Goal: Task Accomplishment & Management: Manage account settings

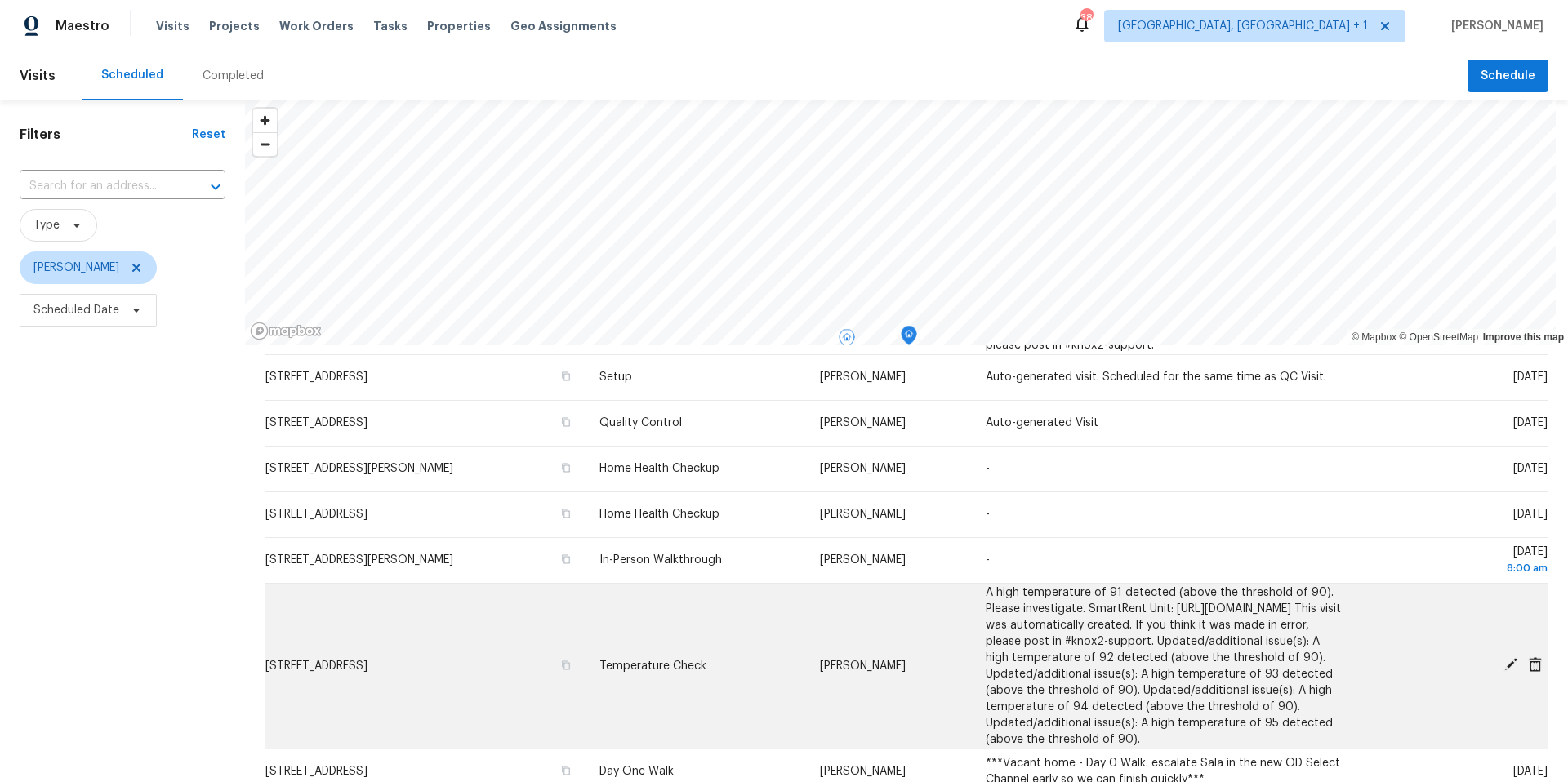
scroll to position [101, 0]
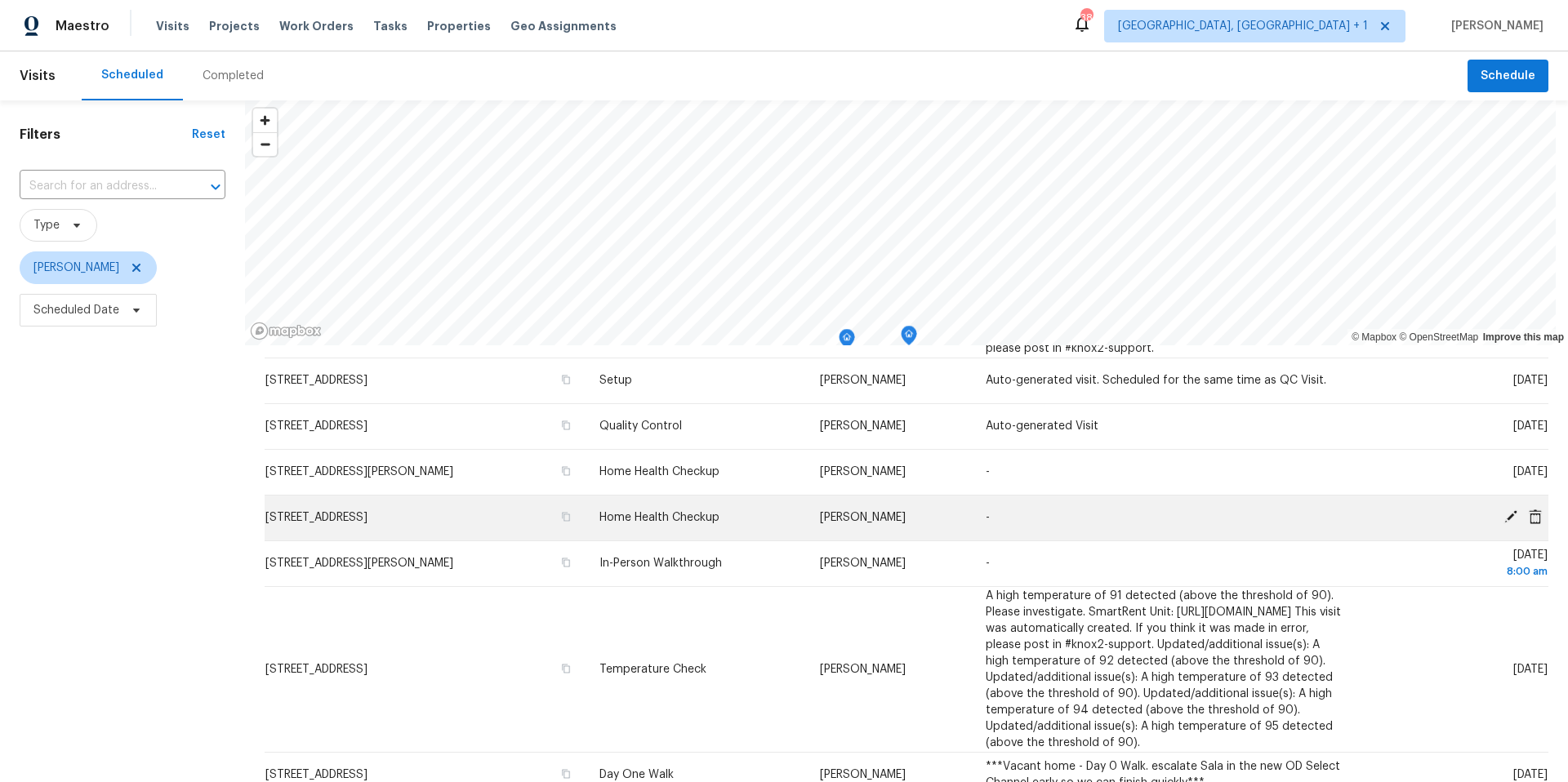
click at [1175, 492] on span at bounding box center [1510, 516] width 24 height 15
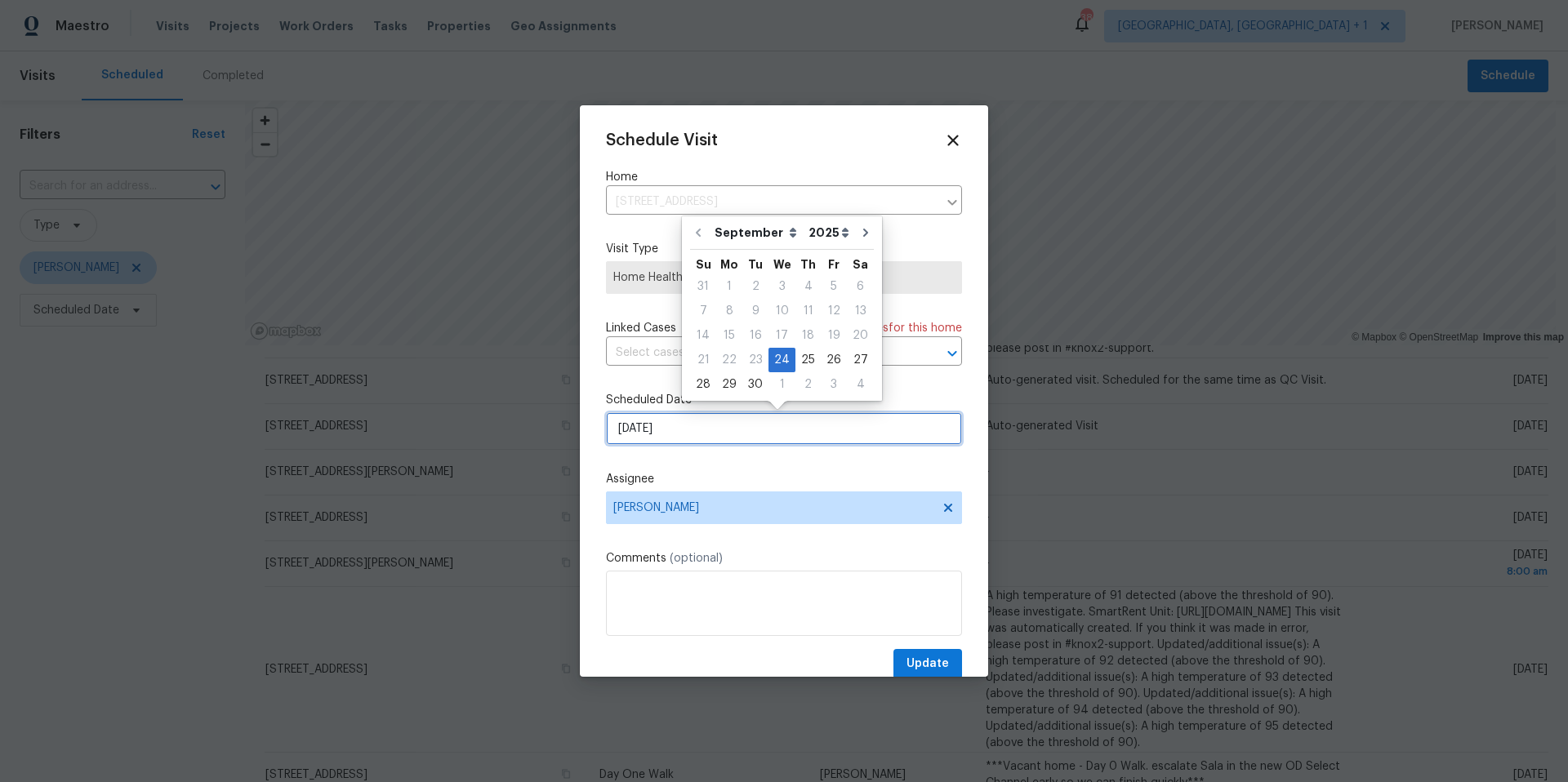
click at [691, 442] on input "[DATE]" at bounding box center [784, 429] width 356 height 33
click at [761, 390] on div "30" at bounding box center [756, 384] width 26 height 23
type input "[DATE]"
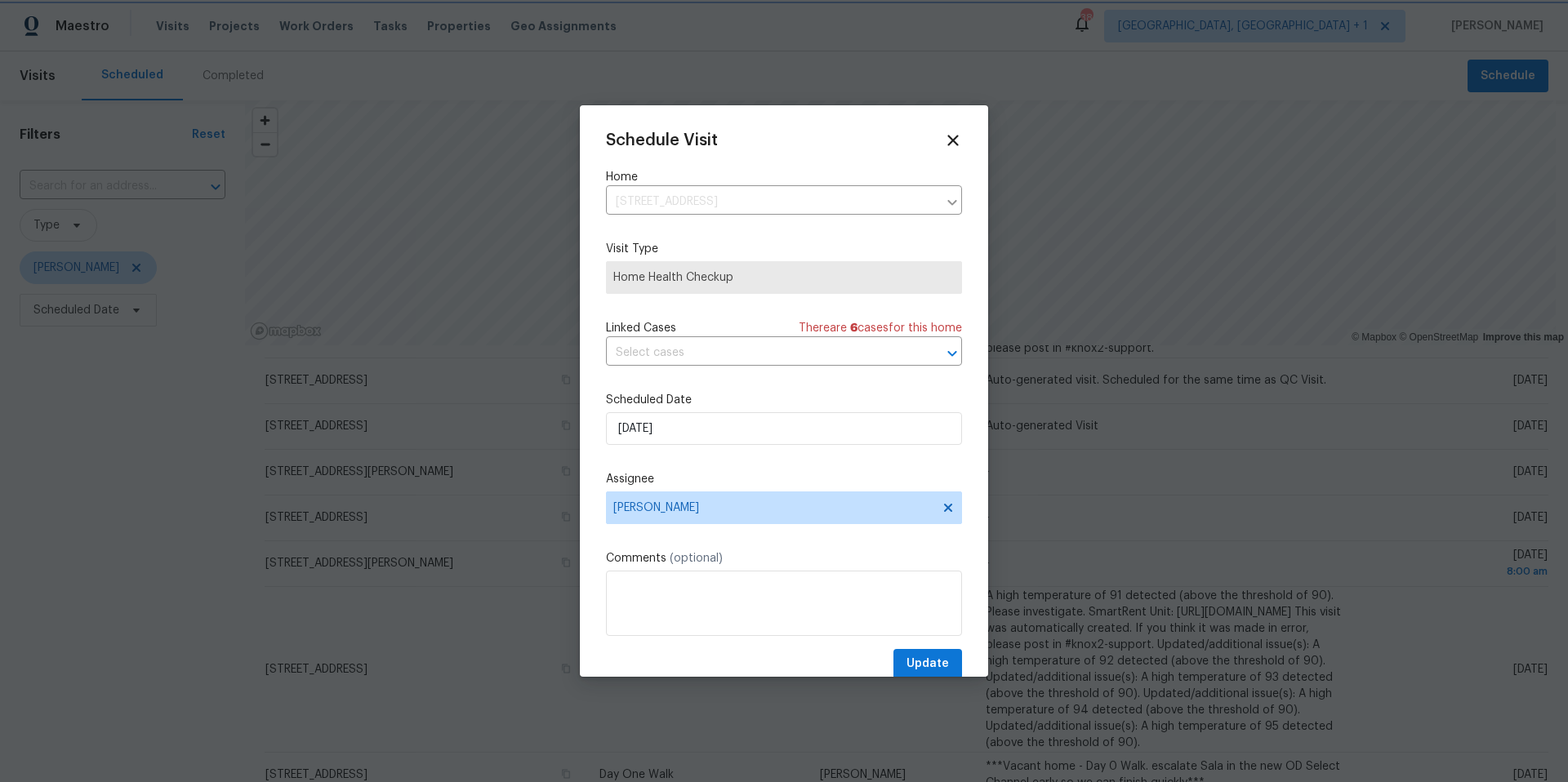
click at [122, 492] on div at bounding box center [784, 391] width 1568 height 782
click at [943, 144] on icon at bounding box center [952, 140] width 19 height 19
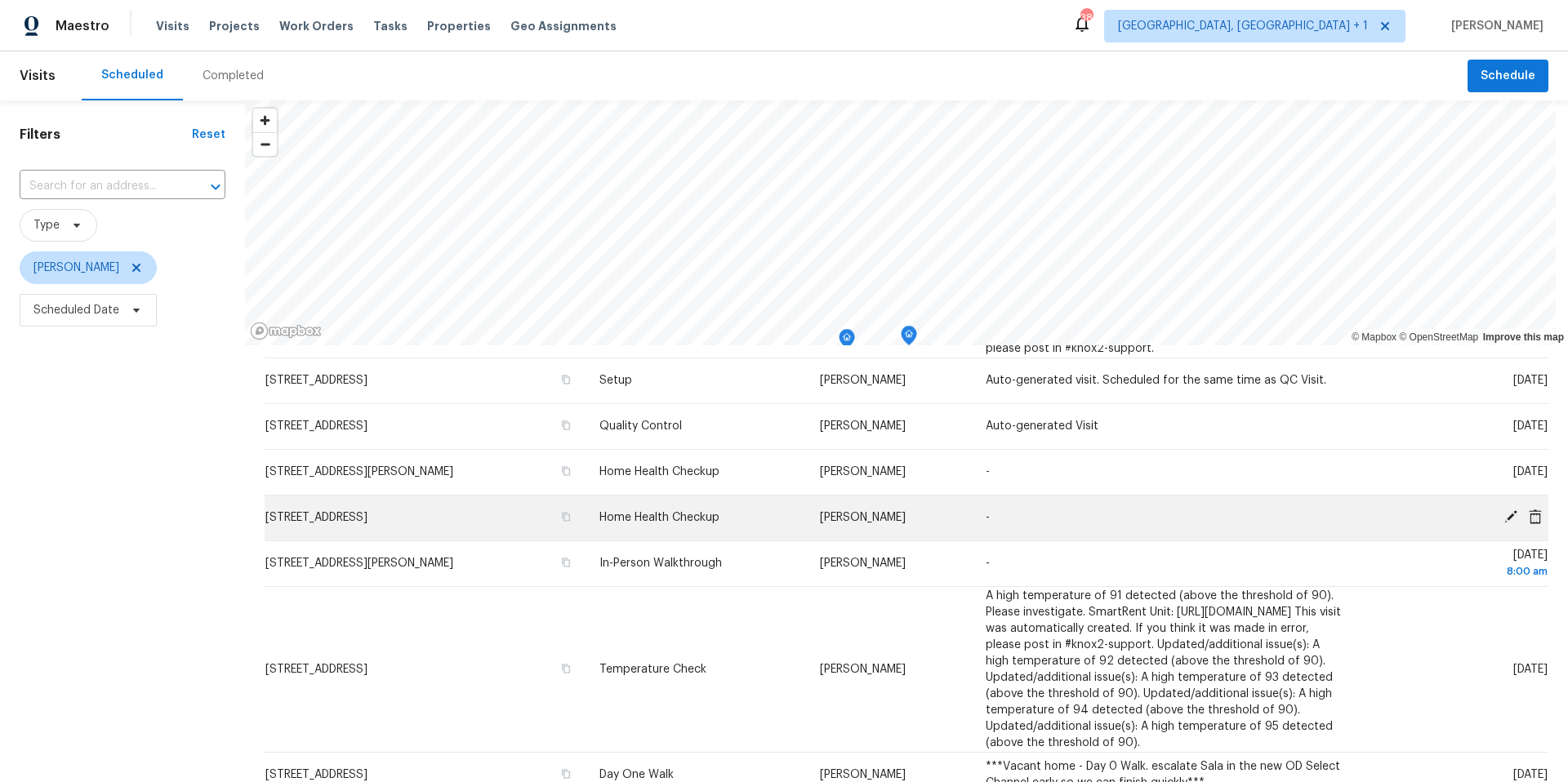
click at [364, 492] on span "[STREET_ADDRESS]" at bounding box center [316, 517] width 102 height 11
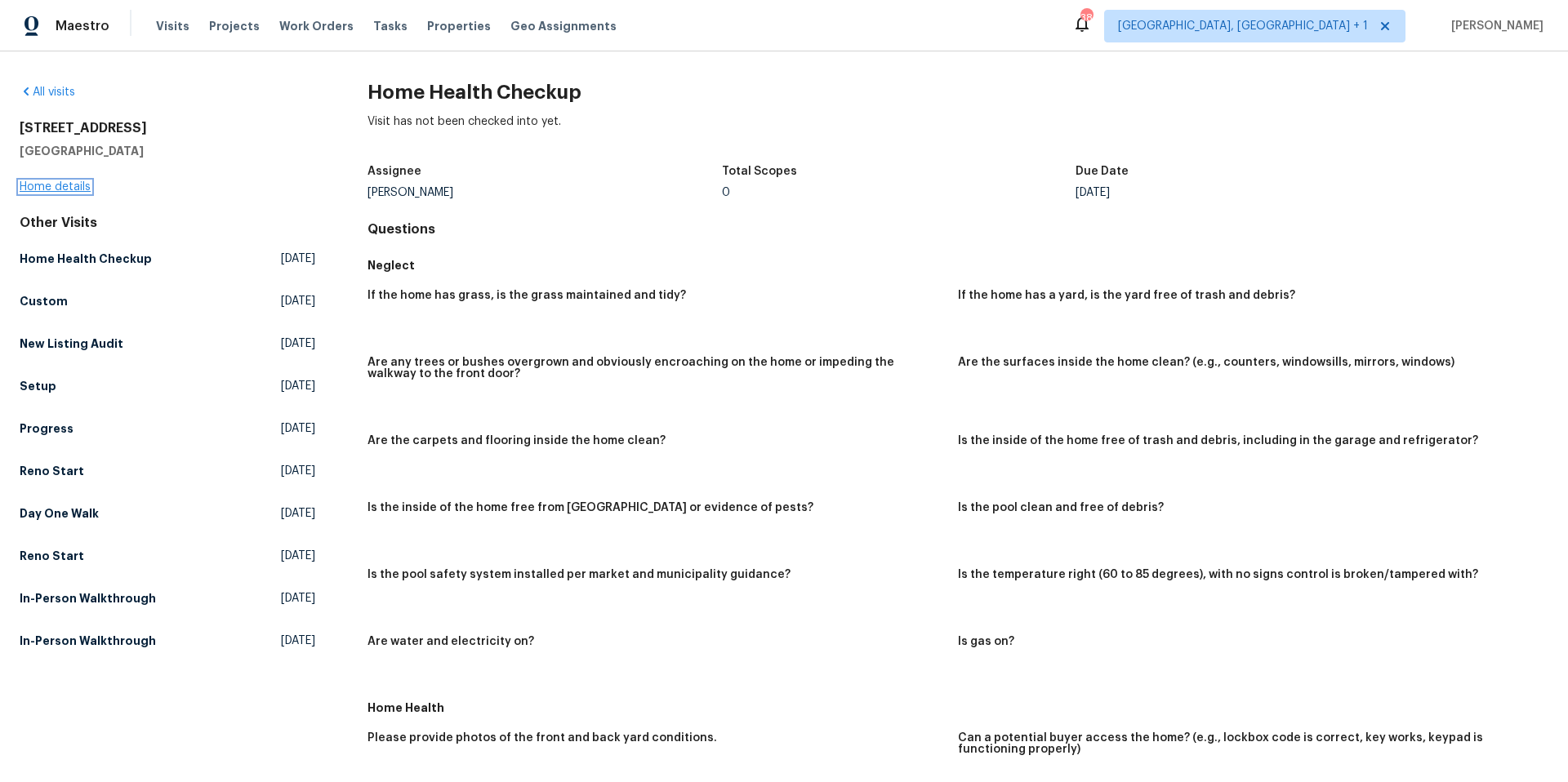
click at [79, 186] on link "Home details" at bounding box center [55, 186] width 71 height 11
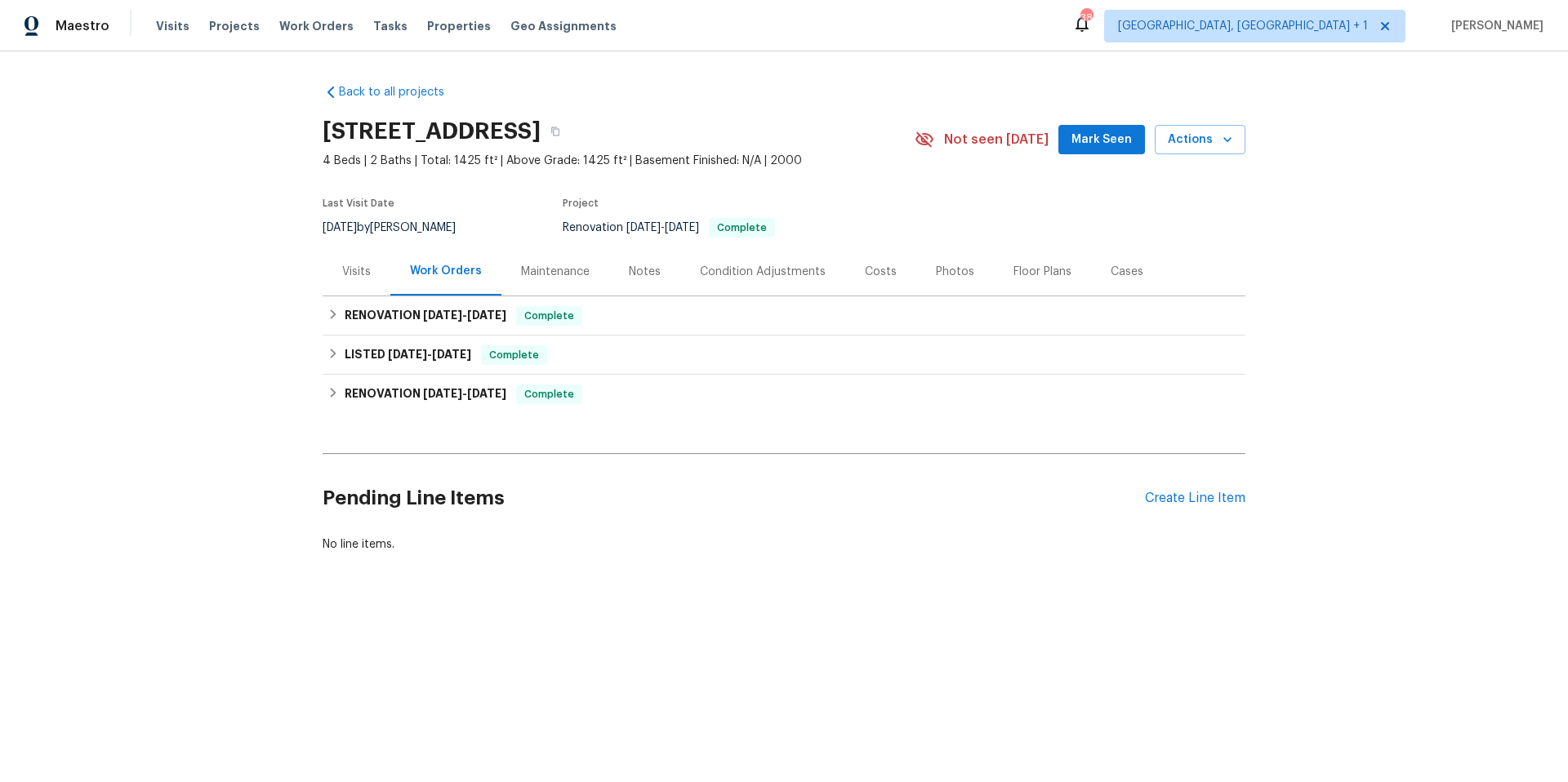
click at [346, 269] on div "Visits" at bounding box center [356, 272] width 28 height 16
